Goal: Check status: Check status

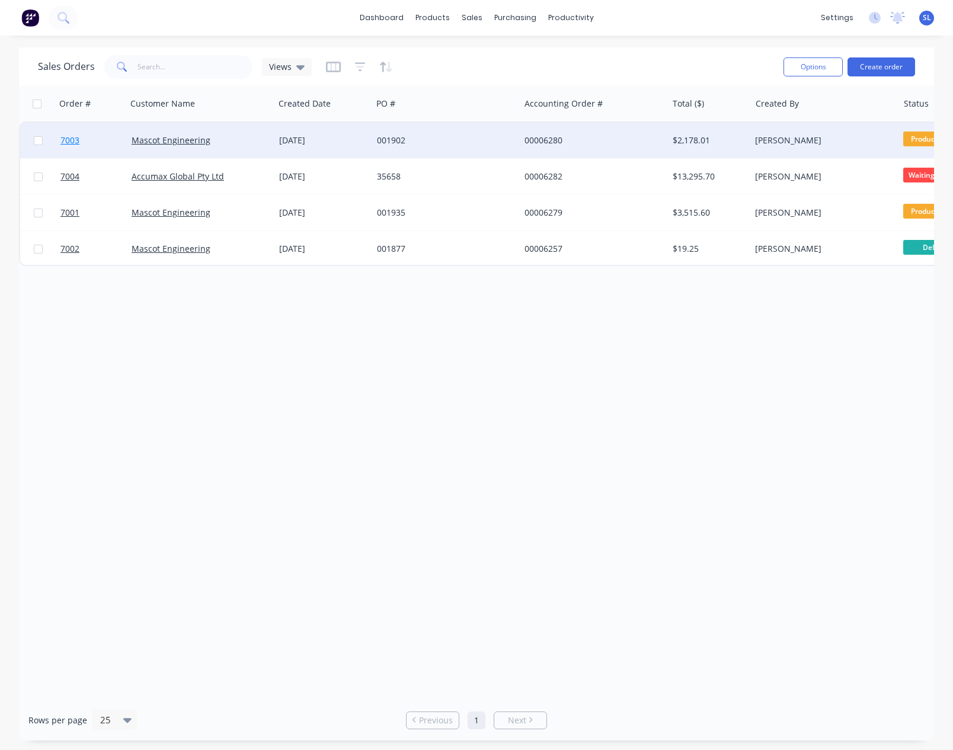
click at [79, 135] on span "7003" at bounding box center [69, 140] width 19 height 12
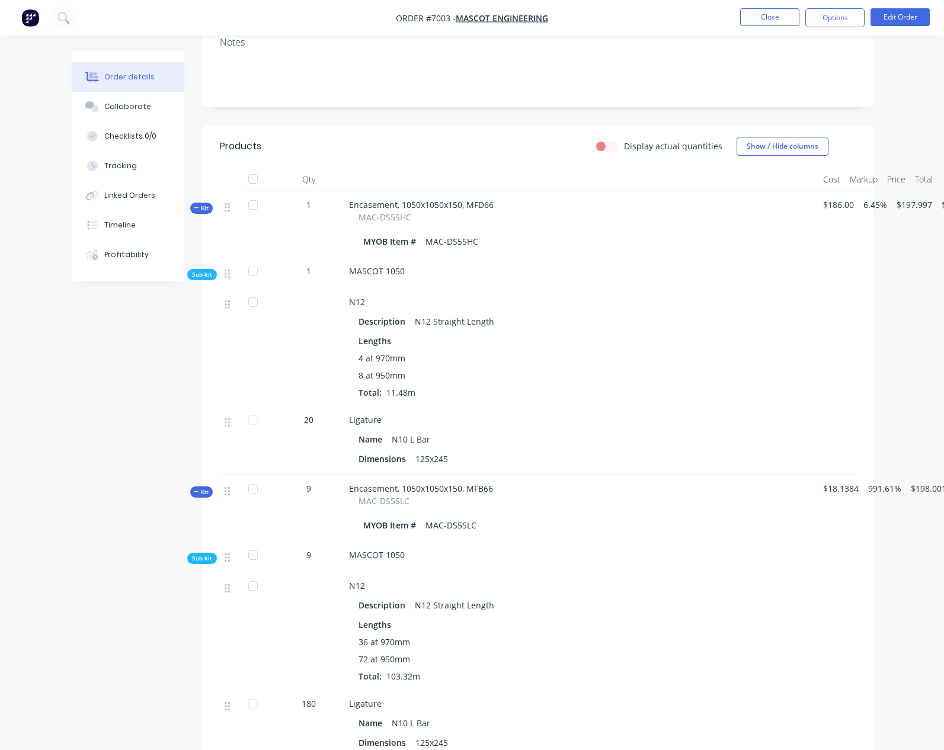
scroll to position [322, 0]
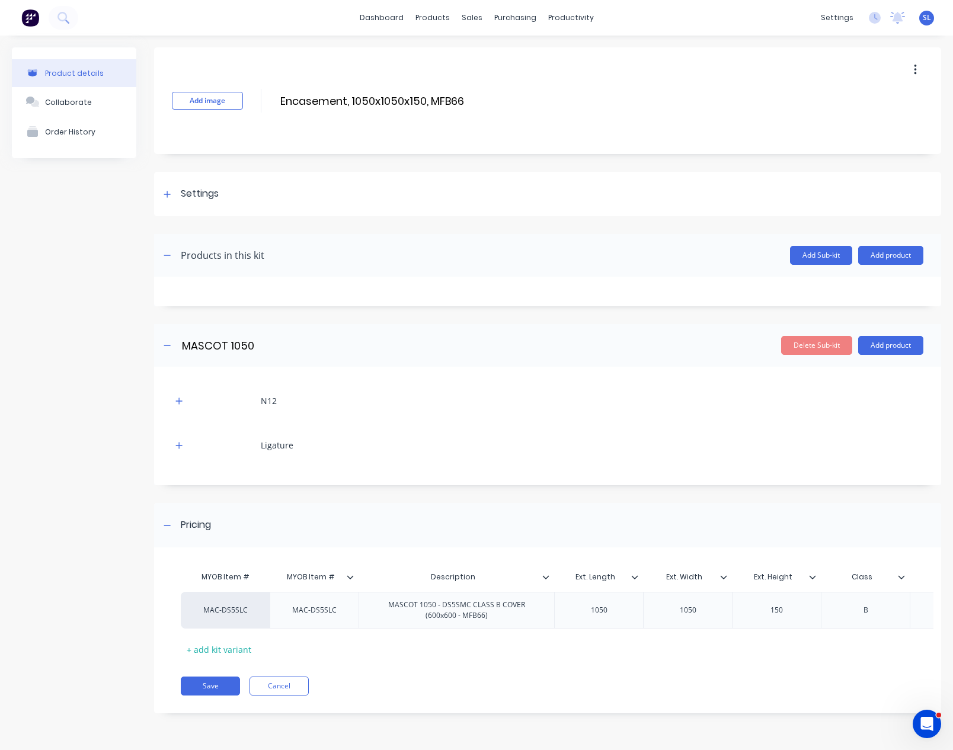
click at [59, 328] on div "Product details Collaborate Order History" at bounding box center [74, 389] width 124 height 684
click at [89, 309] on div "Product details Collaborate Order History" at bounding box center [74, 389] width 124 height 684
click at [164, 197] on div at bounding box center [167, 194] width 15 height 15
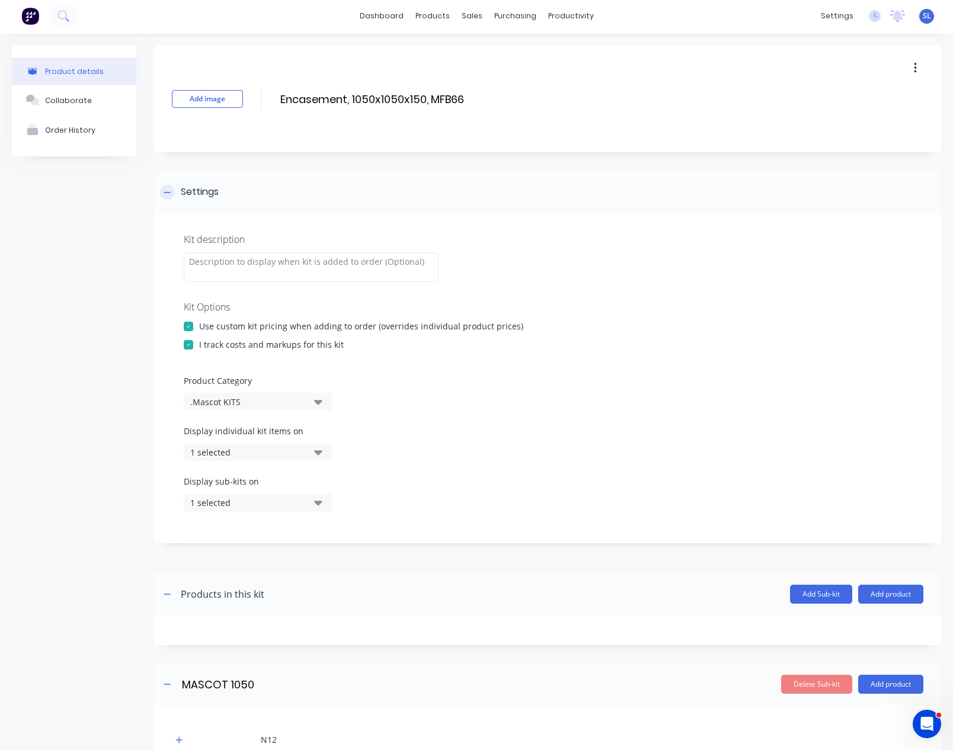
click at [164, 197] on div at bounding box center [167, 192] width 15 height 15
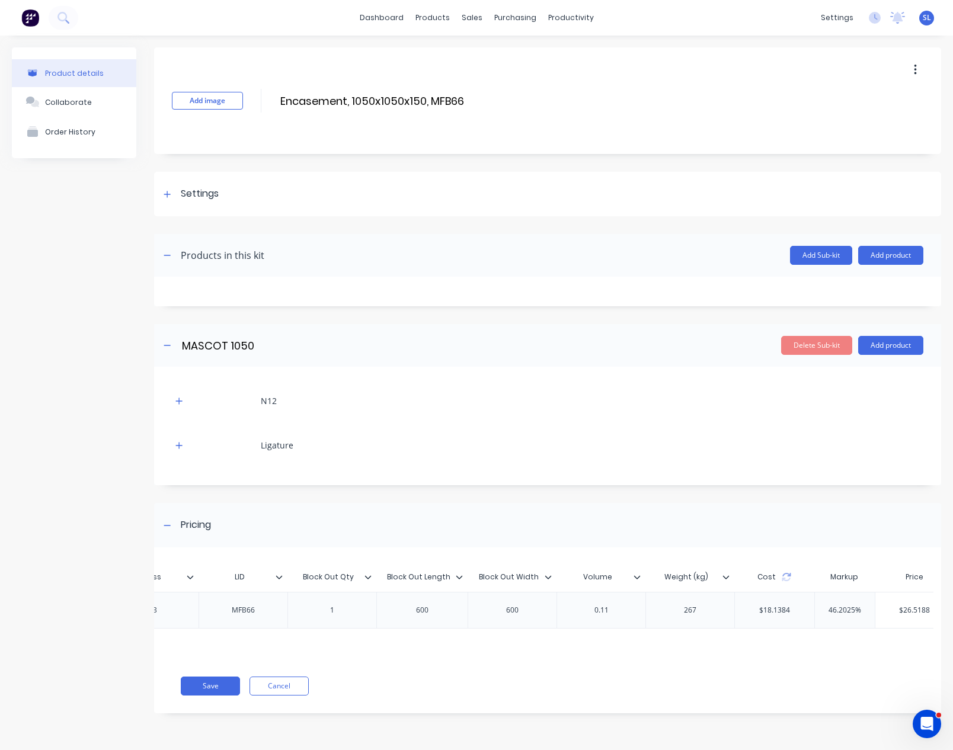
scroll to position [0, 937]
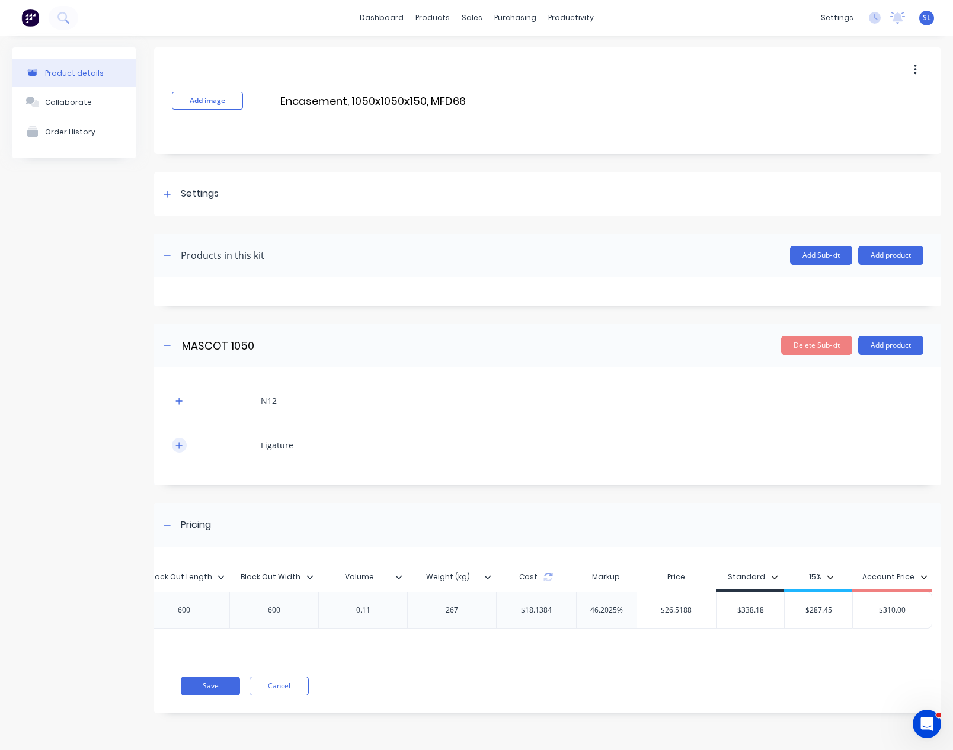
click at [177, 448] on button "button" at bounding box center [179, 445] width 15 height 15
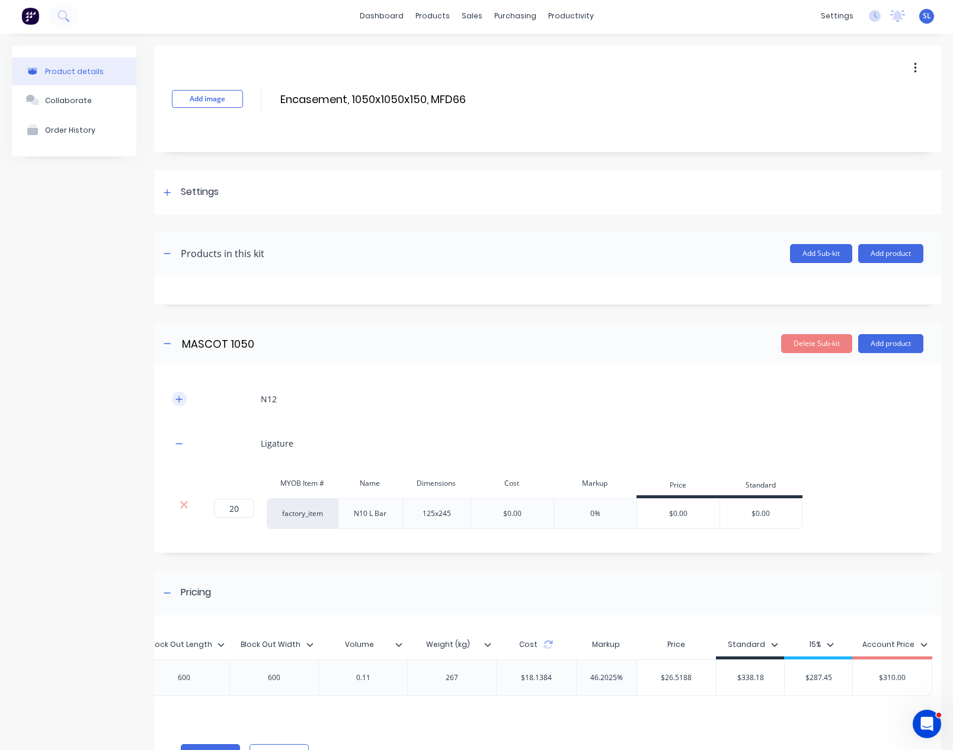
click at [178, 402] on icon "button" at bounding box center [178, 399] width 7 height 8
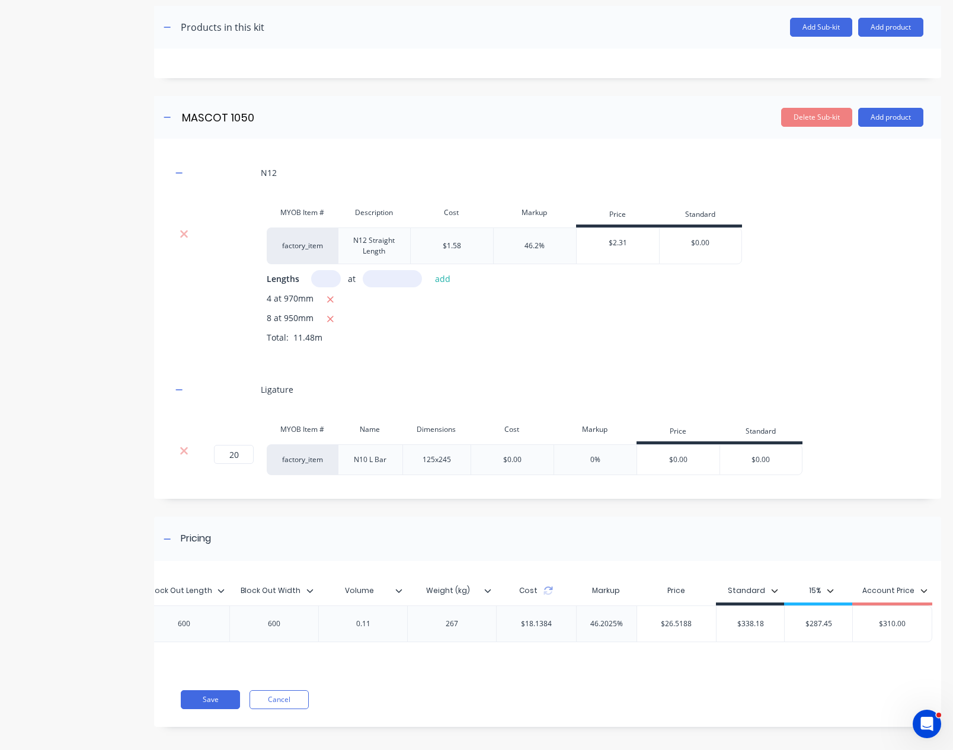
scroll to position [243, 0]
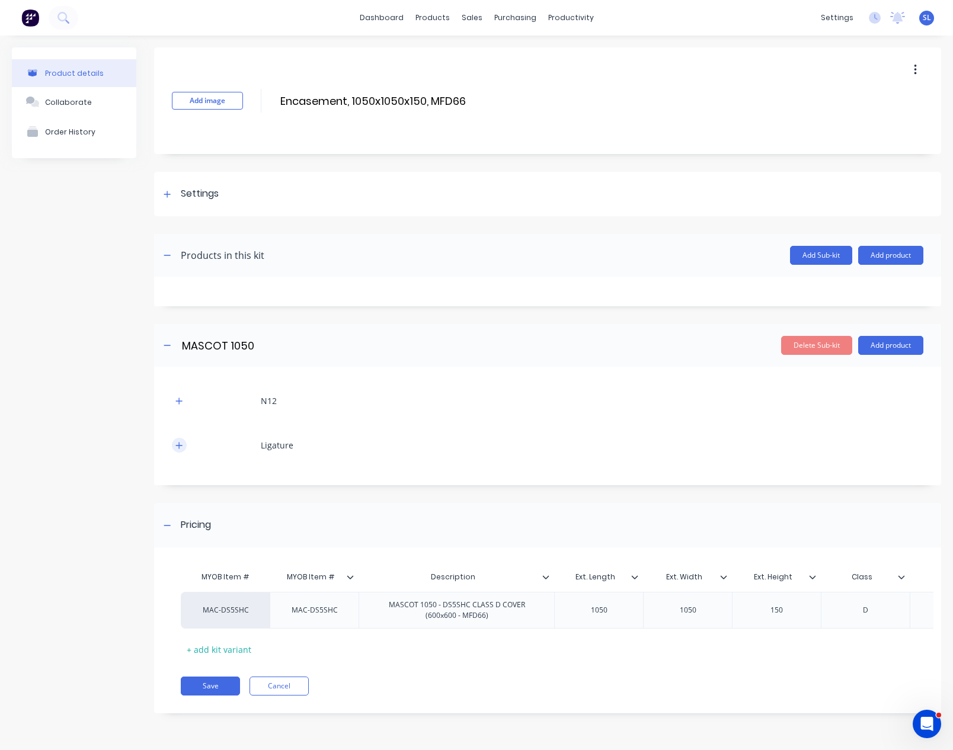
click at [183, 444] on button "button" at bounding box center [179, 445] width 15 height 15
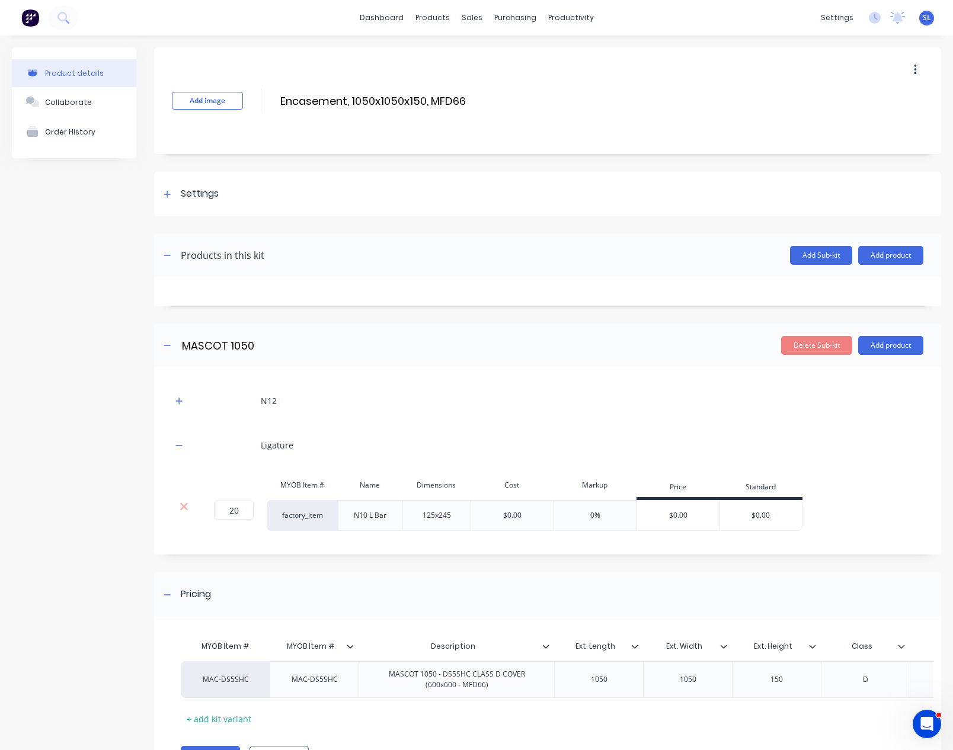
click at [191, 402] on div "N12" at bounding box center [547, 400] width 751 height 33
click at [182, 401] on icon "button" at bounding box center [178, 401] width 7 height 8
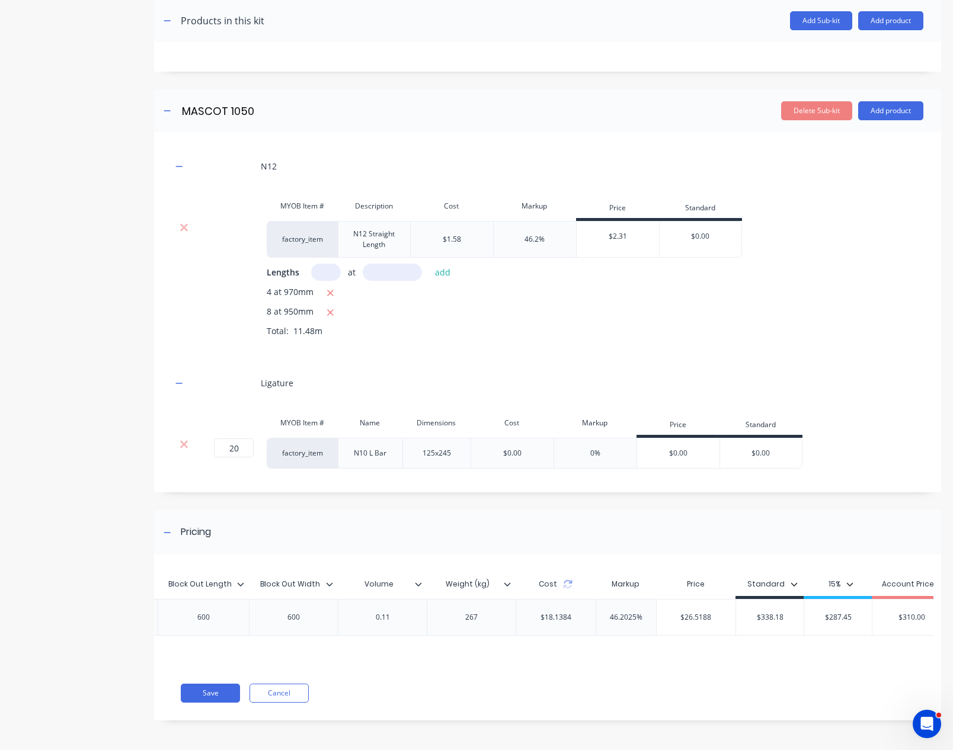
scroll to position [0, 957]
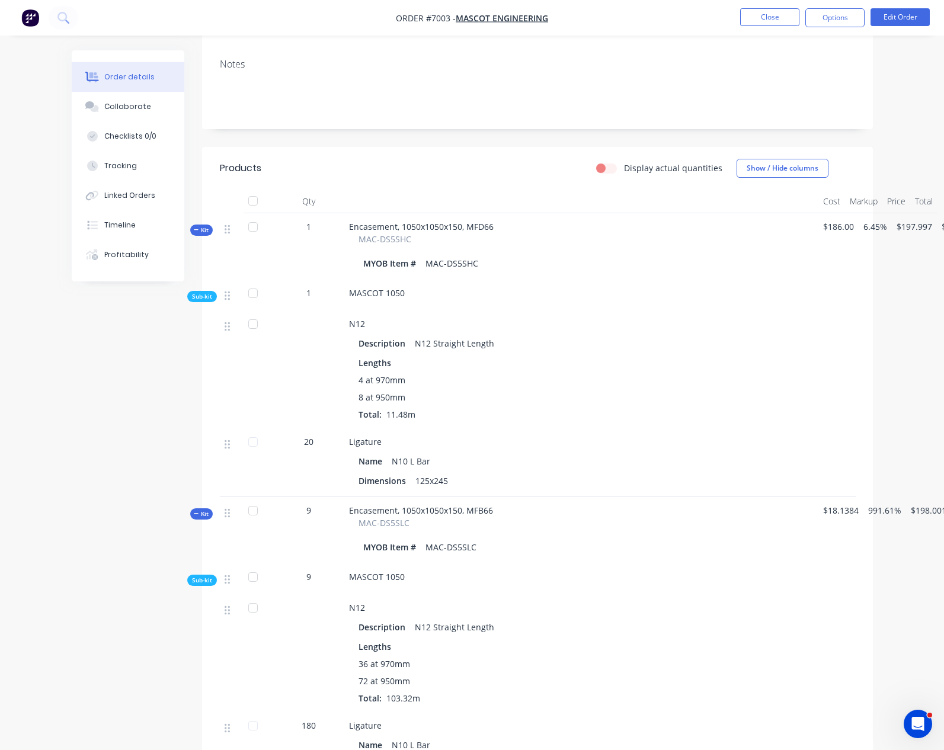
scroll to position [278, 0]
click at [521, 192] on div at bounding box center [581, 204] width 474 height 24
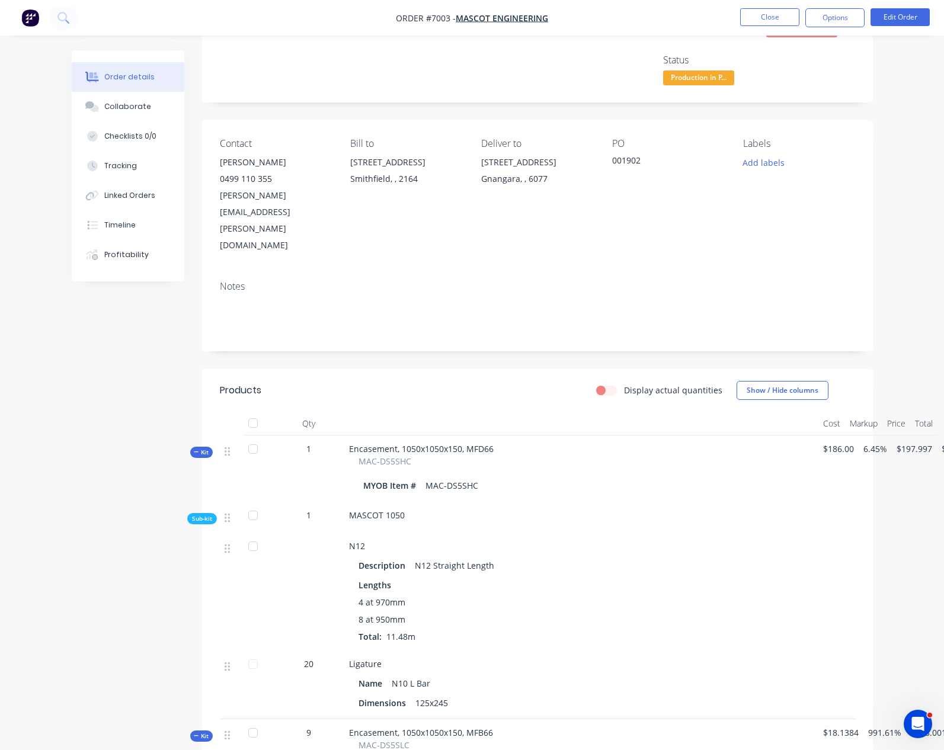
scroll to position [239, 0]
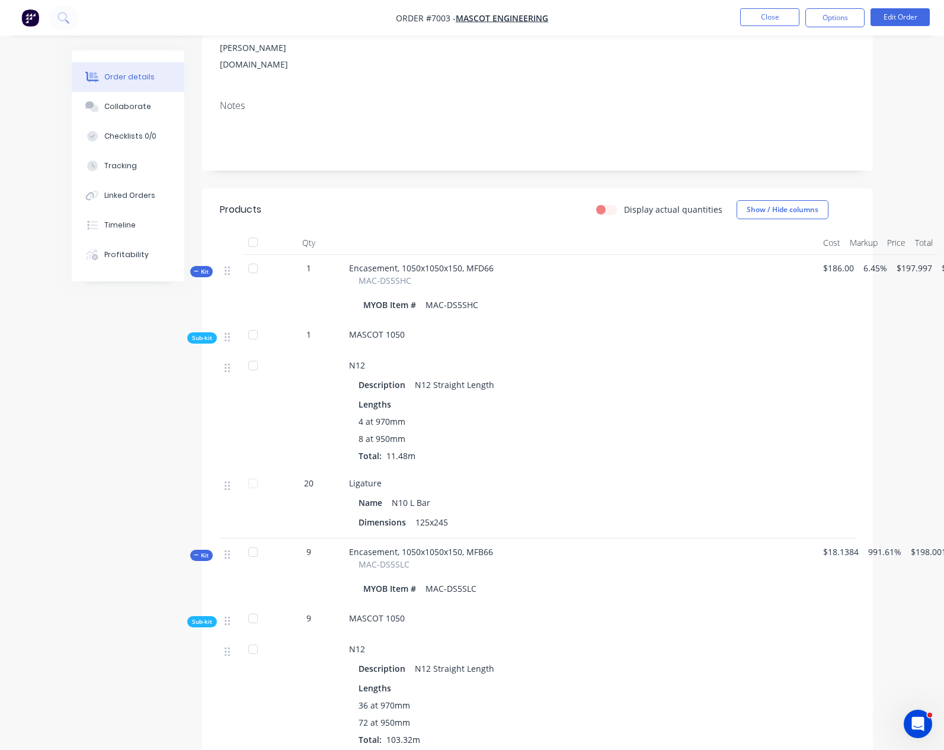
click at [823, 262] on span "$186.00" at bounding box center [838, 268] width 31 height 12
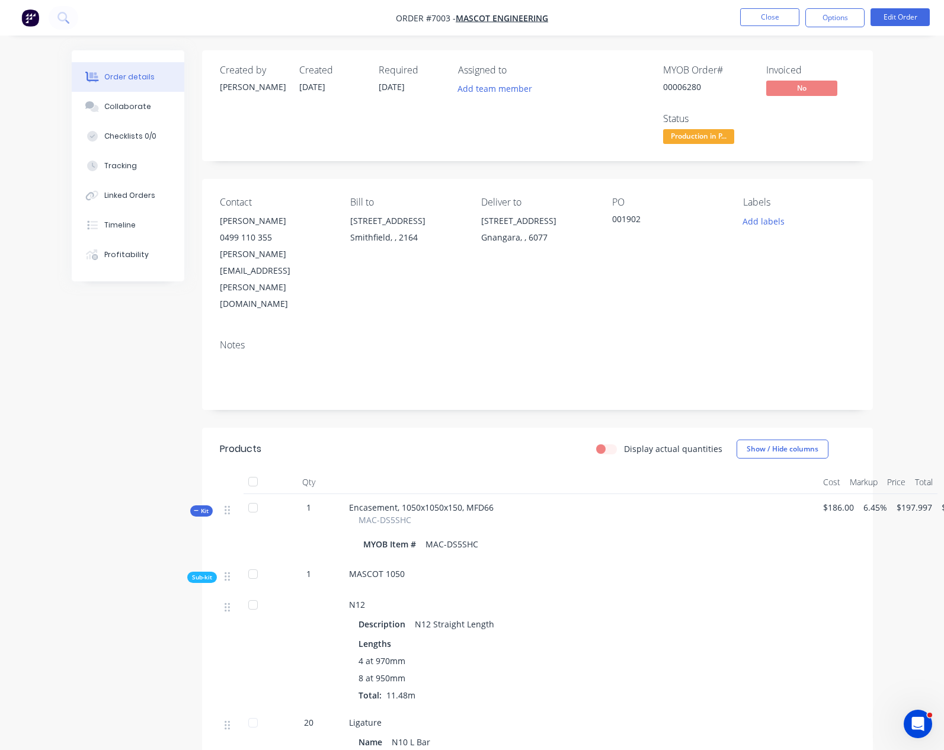
click at [823, 501] on span "$186.00" at bounding box center [838, 507] width 31 height 12
